Goal: Task Accomplishment & Management: Manage account settings

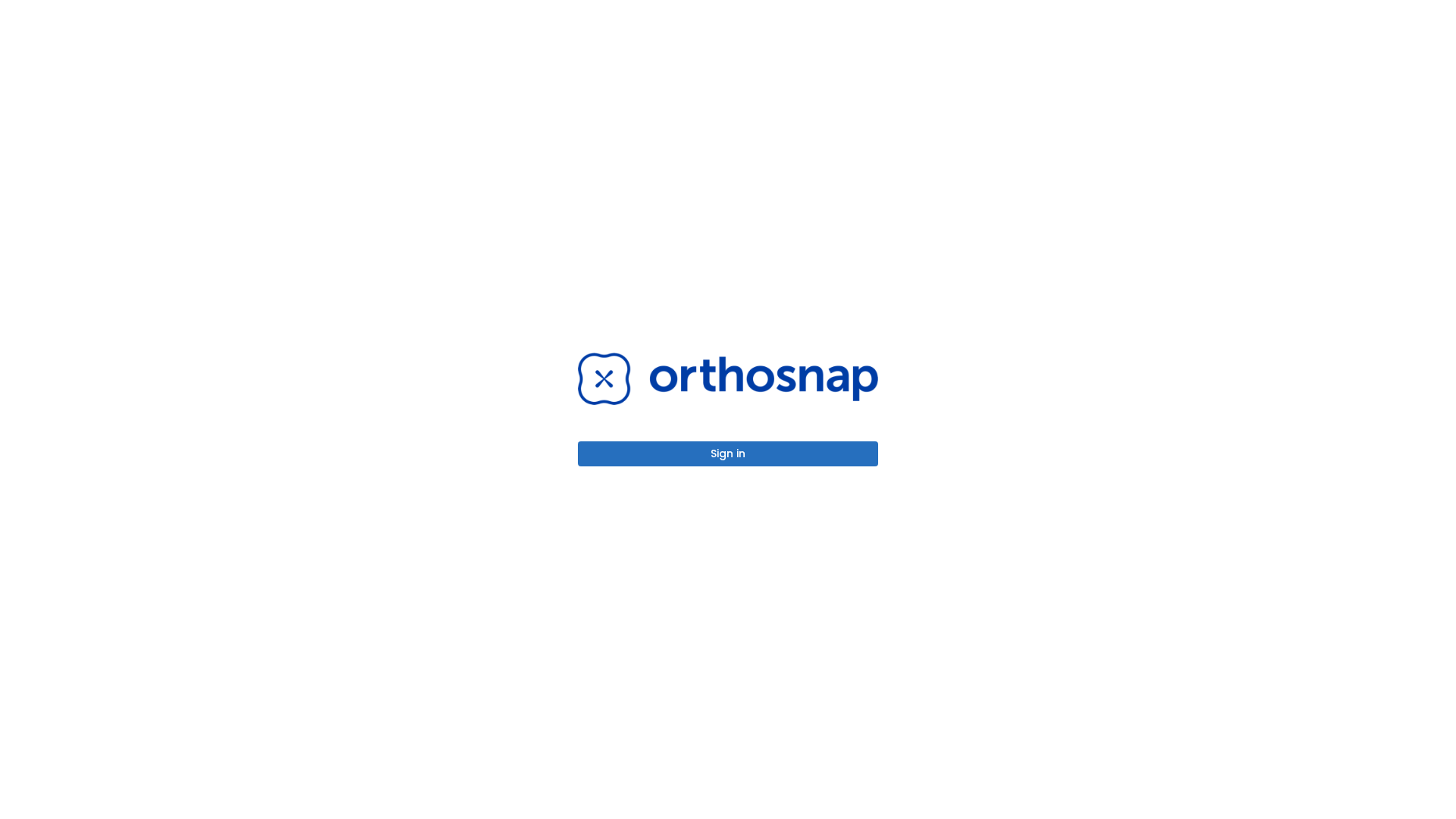
click at [728, 454] on button "Sign in" at bounding box center [728, 454] width 301 height 25
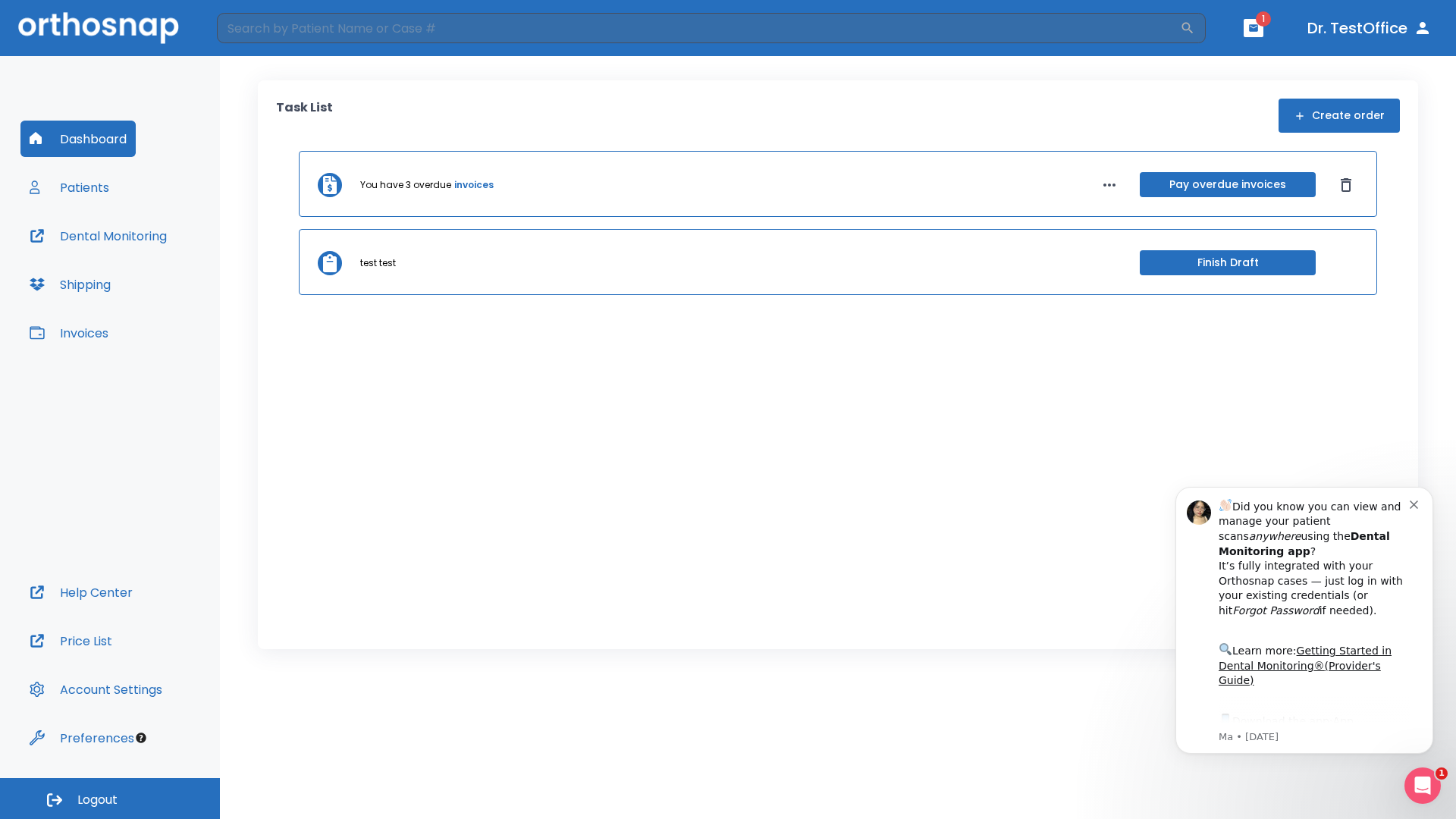
click at [110, 798] on span "Logout" at bounding box center [98, 799] width 40 height 16
